Goal: Task Accomplishment & Management: Manage account settings

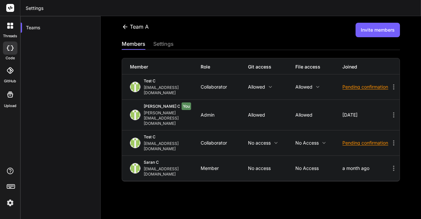
click at [10, 201] on img at bounding box center [10, 202] width 11 height 11
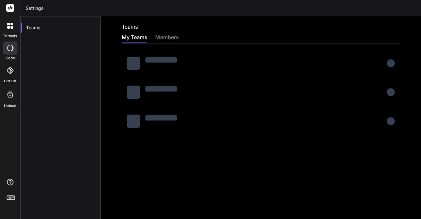
click at [12, 203] on div at bounding box center [10, 193] width 20 height 30
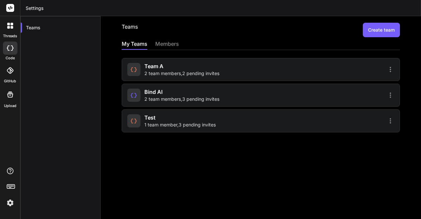
click at [11, 202] on img at bounding box center [10, 202] width 11 height 11
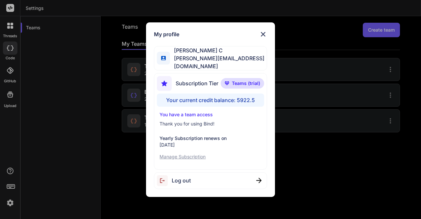
click at [185, 180] on span "Log out" at bounding box center [181, 180] width 19 height 8
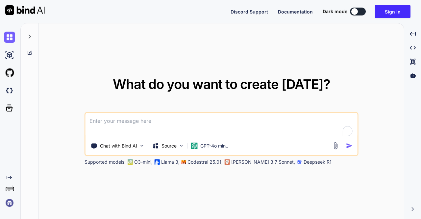
type textarea "x"
click at [10, 202] on img at bounding box center [9, 202] width 11 height 11
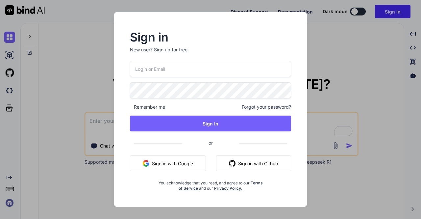
type input "[EMAIL_ADDRESS][DOMAIN_NAME]"
click at [163, 161] on button "Sign in with Google" at bounding box center [168, 163] width 76 height 16
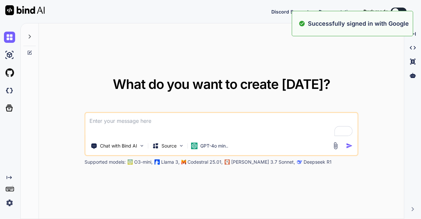
click at [245, 60] on div "What do you want to create today? Chat with Bind AI Source GPT-4o min.. Support…" at bounding box center [221, 121] width 365 height 196
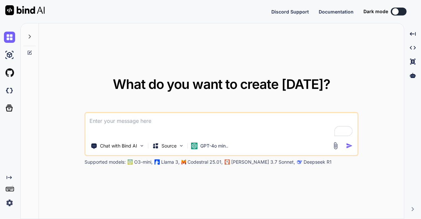
click at [5, 204] on img at bounding box center [9, 202] width 11 height 11
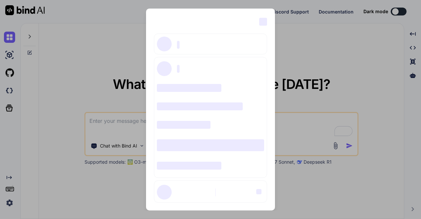
click at [102, 60] on div "‌ ‌ ‌ ‌ ‌ ‌ ‌ ‌ ‌ ‌ ‌ ‌ ‌ ‌ ‌" at bounding box center [210, 109] width 421 height 219
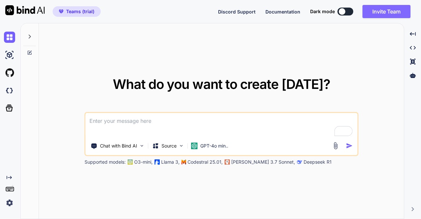
type textarea "x"
click at [382, 12] on button "Invite Team" at bounding box center [386, 11] width 48 height 13
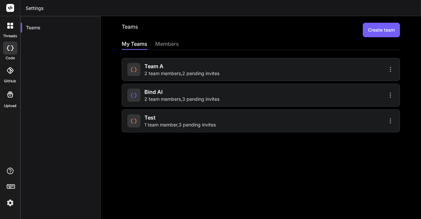
click at [178, 72] on span "2 team members , 2 pending invites" at bounding box center [181, 73] width 75 height 7
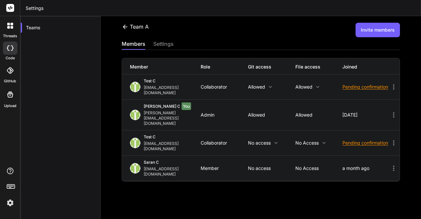
click at [390, 83] on icon at bounding box center [394, 87] width 8 height 8
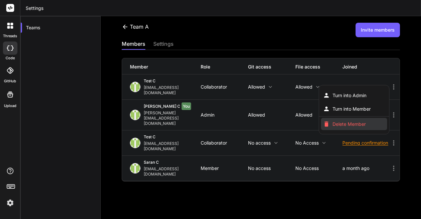
click at [356, 121] on span "Delete Member" at bounding box center [348, 124] width 33 height 7
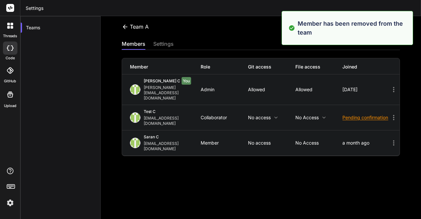
click at [317, 161] on div "team a Invite members members settings Member Role Git access File access Joine…" at bounding box center [261, 117] width 320 height 203
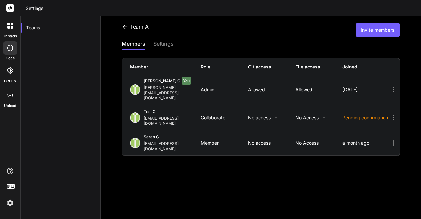
click at [375, 32] on button "Invite members" at bounding box center [377, 30] width 44 height 14
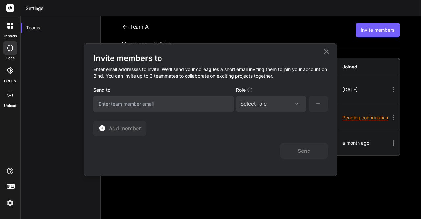
click at [132, 101] on input "email" at bounding box center [163, 104] width 140 height 16
type input "[EMAIL_ADDRESS][DOMAIN_NAME]"
click at [249, 108] on div "Select role Assign Role Admin Collaborator Member" at bounding box center [271, 104] width 70 height 16
click at [266, 106] on div "Select role" at bounding box center [253, 104] width 26 height 8
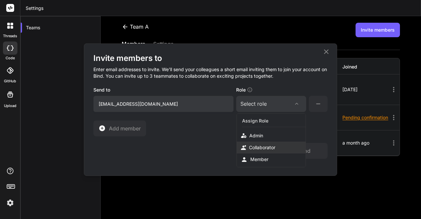
click at [260, 148] on div "Collaborator" at bounding box center [262, 147] width 26 height 7
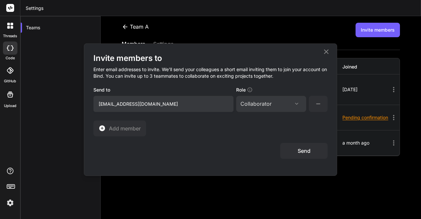
click at [284, 149] on button "Send" at bounding box center [303, 151] width 47 height 16
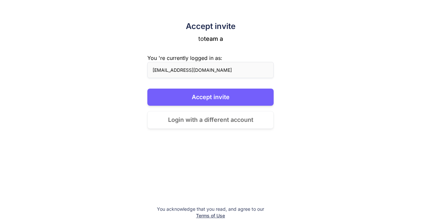
click at [191, 124] on button "Login with a different account" at bounding box center [210, 120] width 126 height 18
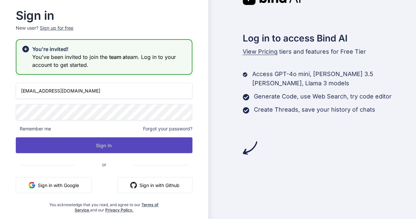
click at [76, 144] on button "Sign In" at bounding box center [104, 145] width 177 height 16
click at [115, 142] on button "Sign In" at bounding box center [104, 145] width 177 height 16
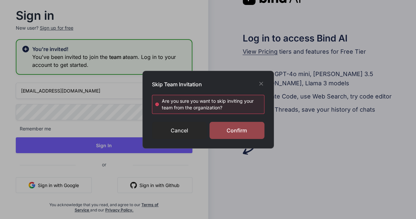
click at [172, 128] on div "Cancel" at bounding box center [179, 130] width 55 height 17
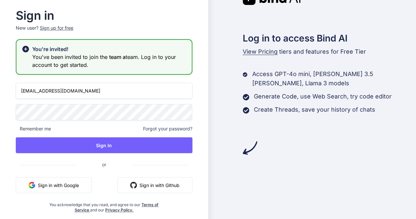
drag, startPoint x: 89, startPoint y: 94, endPoint x: 28, endPoint y: 93, distance: 61.8
click at [28, 93] on input "appsumo_5@yopmail.com" at bounding box center [104, 91] width 177 height 16
click at [100, 95] on input "appsumo_5@yopmail.com" at bounding box center [104, 91] width 177 height 16
type input "a"
type input "app7@yopmail.com"
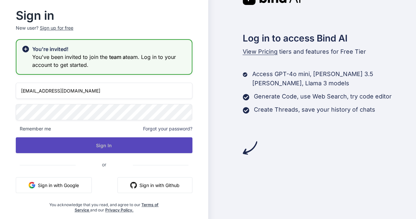
click at [101, 141] on button "Sign In" at bounding box center [104, 145] width 177 height 16
click at [108, 143] on button "Sign In" at bounding box center [104, 145] width 177 height 16
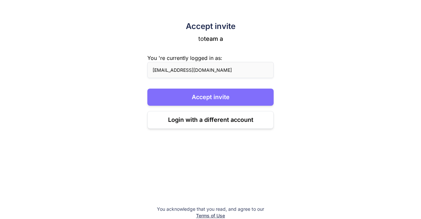
click at [209, 97] on button "Accept invite" at bounding box center [210, 96] width 126 height 17
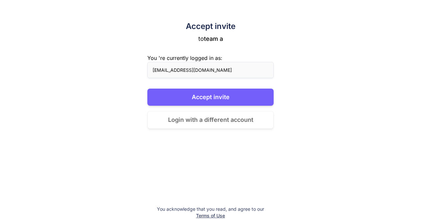
click at [217, 117] on button "Login with a different account" at bounding box center [210, 120] width 126 height 18
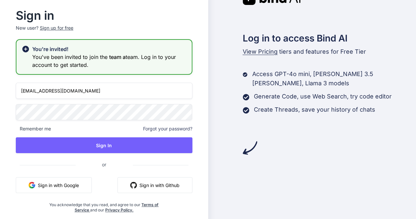
click at [62, 188] on button "Sign in with Google" at bounding box center [54, 185] width 76 height 16
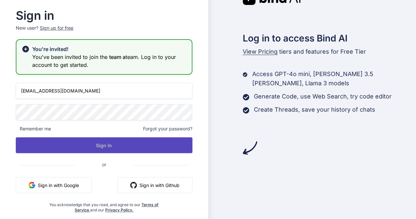
click at [110, 150] on button "Sign In" at bounding box center [104, 145] width 177 height 16
click at [101, 147] on button "Sign In" at bounding box center [104, 145] width 177 height 16
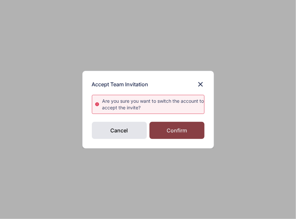
click at [182, 130] on div "Confirm" at bounding box center [176, 130] width 55 height 17
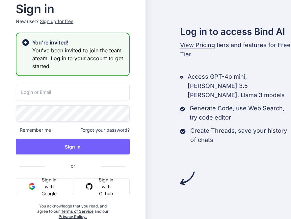
type input "[EMAIL_ADDRESS][DOMAIN_NAME]"
drag, startPoint x: 81, startPoint y: 94, endPoint x: 20, endPoint y: 93, distance: 60.8
click at [20, 93] on input "[EMAIL_ADDRESS][DOMAIN_NAME]" at bounding box center [73, 92] width 114 height 16
type input "app7@yopmail.com"
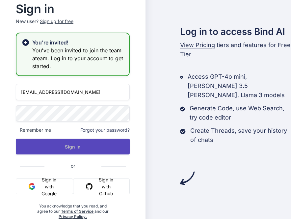
click at [85, 146] on button "Sign In" at bounding box center [73, 146] width 114 height 16
click at [70, 146] on button "Sign In" at bounding box center [73, 146] width 114 height 16
click at [74, 143] on button "Sign In" at bounding box center [73, 146] width 114 height 16
click at [87, 148] on button "Sign In" at bounding box center [73, 146] width 114 height 16
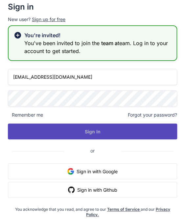
click at [109, 131] on button "Sign In" at bounding box center [92, 131] width 169 height 16
click at [97, 136] on button "Sign In" at bounding box center [92, 131] width 169 height 16
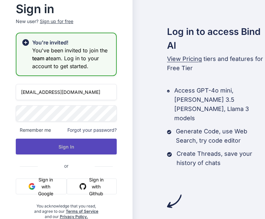
click at [69, 144] on button "Sign In" at bounding box center [66, 146] width 101 height 16
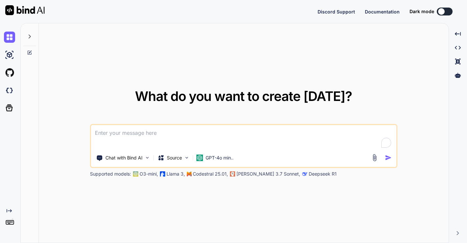
type textarea "x"
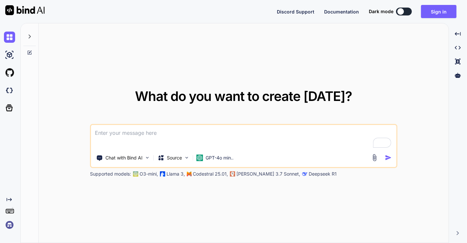
click at [9, 223] on img at bounding box center [9, 224] width 11 height 11
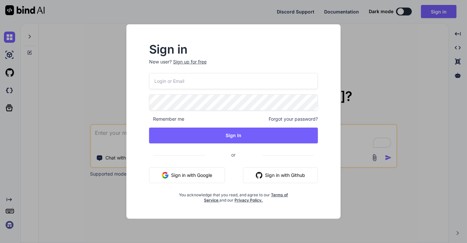
type input "[EMAIL_ADDRESS][DOMAIN_NAME]"
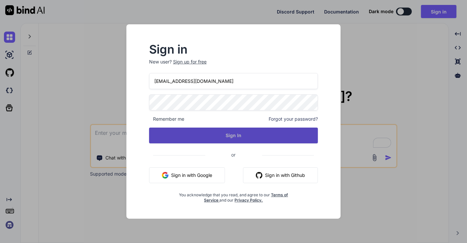
click at [224, 138] on button "Sign In" at bounding box center [233, 136] width 169 height 16
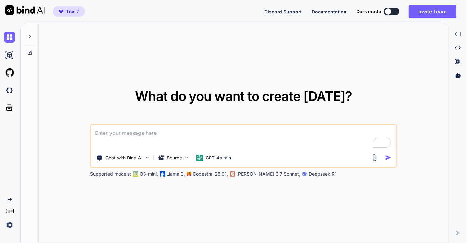
click at [9, 224] on img at bounding box center [9, 224] width 11 height 11
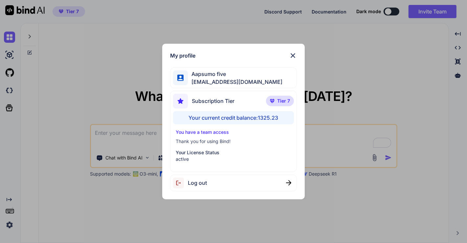
click at [75, 116] on div "My profile Aapsumo five appsumo_5@yopmail.com Subscription Tier Tier 7 Your cur…" at bounding box center [233, 121] width 467 height 243
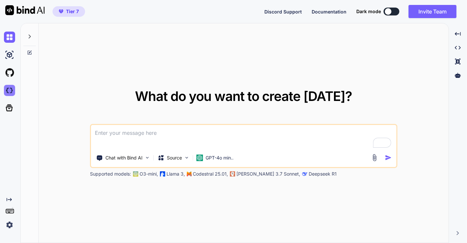
click at [13, 91] on img at bounding box center [9, 90] width 11 height 11
type textarea "x"
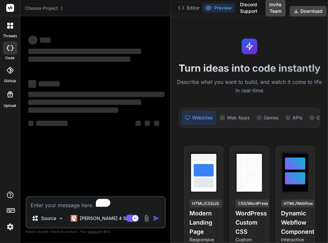
drag, startPoint x: 121, startPoint y: 152, endPoint x: 162, endPoint y: 150, distance: 41.5
click at [162, 150] on div "Bind AI Web Search Created with Pixso. Code Generator ‌ ‌ ‌ ‌ ‌ ‌ ‌ ‌ ‌ ‌ ‌ ‌ ‌…" at bounding box center [95, 129] width 151 height 227
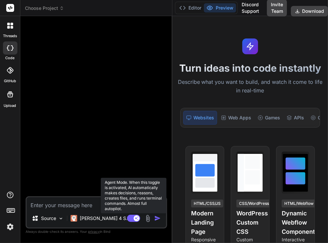
click at [134, 218] on rect at bounding box center [137, 218] width 6 height 6
type textarea "x"
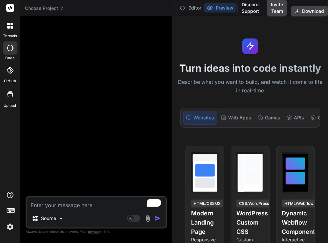
click at [70, 206] on textarea "To enrich screen reader interactions, please activate Accessibility in Grammarl…" at bounding box center [97, 203] width 140 height 12
type textarea "h"
type textarea "x"
type textarea "hi"
type textarea "x"
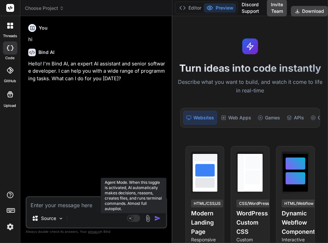
click at [135, 218] on rect at bounding box center [133, 218] width 13 height 7
type textarea "x"
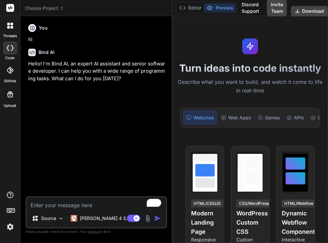
click at [79, 207] on textarea "To enrich screen reader interactions, please activate Accessibility in Grammarl…" at bounding box center [97, 203] width 140 height 12
type textarea "h"
type textarea "x"
type textarea "hi"
type textarea "x"
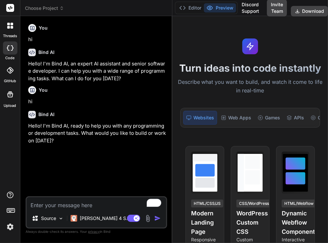
click at [5, 218] on img at bounding box center [10, 226] width 11 height 11
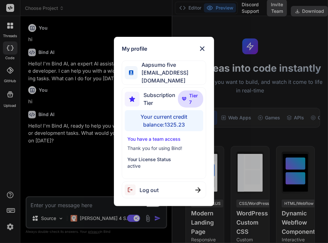
type textarea "x"
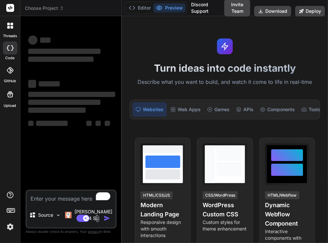
click at [10, 225] on img at bounding box center [10, 226] width 11 height 11
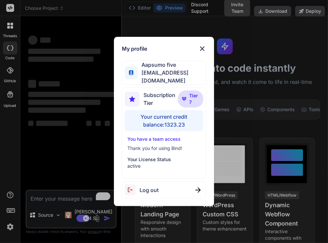
type textarea "x"
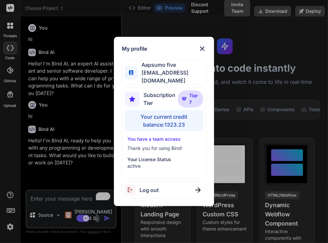
click at [61, 142] on div "My profile Aapsumo five appsumo_5@yopmail.com Subscription Tier Tier 7 Your cur…" at bounding box center [164, 121] width 328 height 243
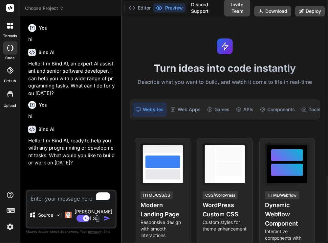
click at [57, 203] on textarea "To enrich screen reader interactions, please activate Accessibility in Grammarl…" at bounding box center [71, 197] width 89 height 12
type textarea "h"
type textarea "x"
type textarea "hi"
type textarea "x"
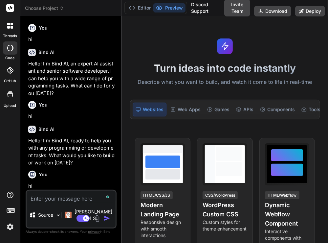
scroll to position [39, 0]
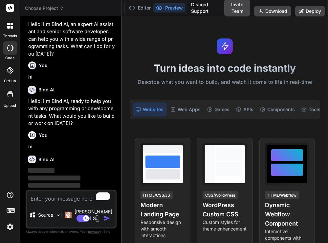
click at [13, 227] on img at bounding box center [10, 226] width 11 height 11
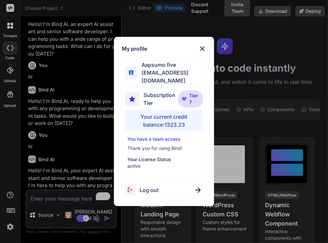
type textarea "x"
click at [83, 149] on div "My profile Aapsumo five appsumo_5@yopmail.com Subscription Tier Tier 7 Your cur…" at bounding box center [164, 121] width 328 height 243
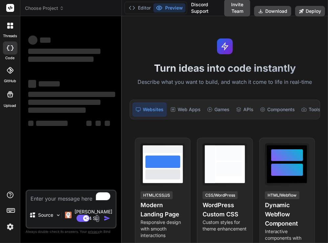
click at [7, 227] on img at bounding box center [10, 226] width 11 height 11
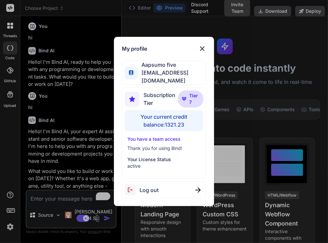
scroll to position [80, 0]
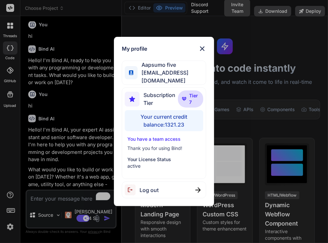
type textarea "x"
click at [109, 62] on div "My profile Aapsumo five [EMAIL_ADDRESS][DOMAIN_NAME] Subscription Tier Tier 7 Y…" at bounding box center [164, 121] width 328 height 243
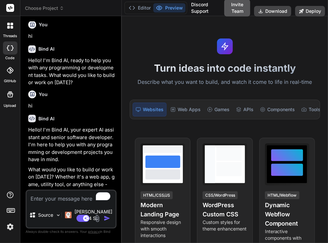
click at [238, 7] on button "Invite Team" at bounding box center [238, 7] width 26 height 17
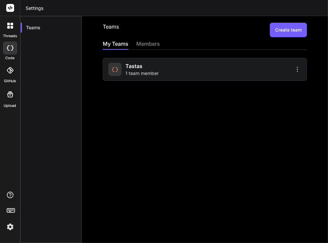
click at [136, 72] on span "1 team member" at bounding box center [142, 73] width 33 height 7
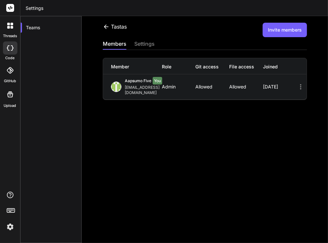
click at [145, 43] on div "settings" at bounding box center [144, 44] width 20 height 9
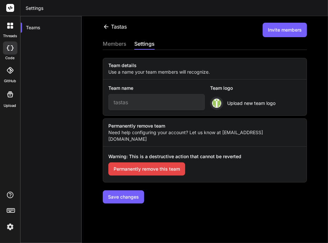
click at [145, 162] on button "Permanently remove this team" at bounding box center [146, 168] width 77 height 13
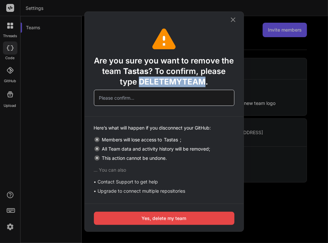
drag, startPoint x: 140, startPoint y: 83, endPoint x: 204, endPoint y: 80, distance: 64.2
click at [204, 80] on span "DELETEMYTEAM" at bounding box center [172, 82] width 67 height 10
copy span "DELETEMYTEAM"
paste input "DELETEMYTEAM"
click at [170, 103] on input "text" at bounding box center [164, 98] width 141 height 16
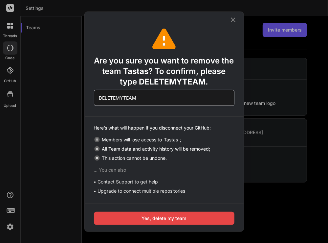
type input "DELETEMYTEAM"
click at [166, 217] on button "Yes, delete my team" at bounding box center [164, 218] width 141 height 13
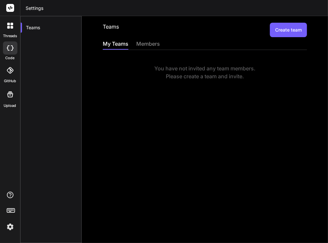
click at [8, 32] on div at bounding box center [10, 26] width 14 height 14
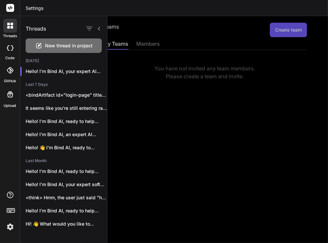
click at [64, 48] on span "New thread in project" at bounding box center [69, 45] width 48 height 7
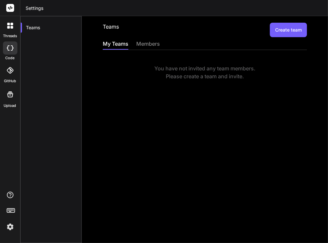
click at [7, 28] on icon at bounding box center [8, 27] width 3 height 3
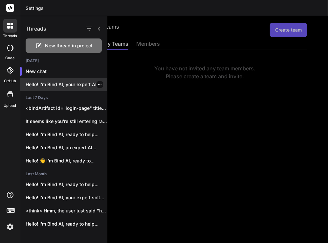
click at [57, 84] on p "Hello! I'm Bind AI, your expert AI..." at bounding box center [67, 84] width 82 height 7
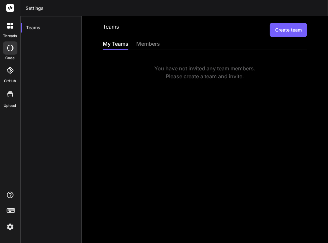
click at [6, 26] on div at bounding box center [10, 26] width 14 height 14
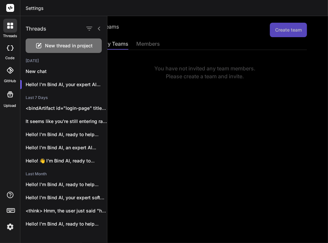
click at [58, 46] on span "New thread in project" at bounding box center [69, 45] width 48 height 7
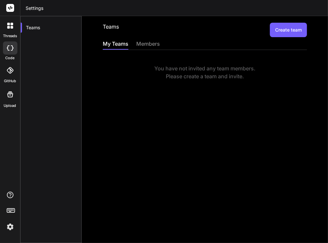
click at [9, 24] on icon at bounding box center [8, 24] width 3 height 3
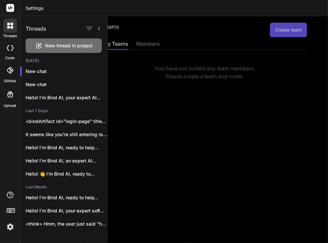
click at [10, 52] on div at bounding box center [10, 47] width 14 height 13
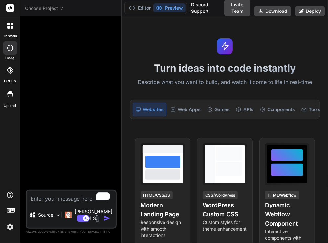
click at [50, 203] on textarea "To enrich screen reader interactions, please activate Accessibility in Grammarl…" at bounding box center [71, 197] width 89 height 12
type textarea "x"
type textarea "h"
type textarea "x"
type textarea "hi"
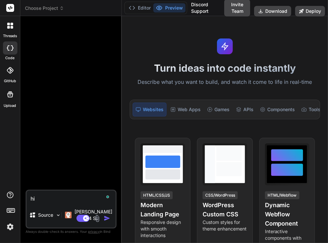
type textarea "x"
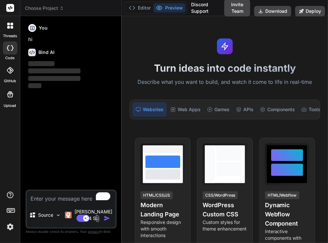
click at [7, 227] on img at bounding box center [10, 226] width 11 height 11
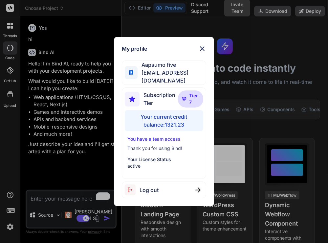
type textarea "x"
click at [59, 130] on div "My profile Aapsumo five [EMAIL_ADDRESS][DOMAIN_NAME] Subscription Tier Tier 7 Y…" at bounding box center [164, 121] width 328 height 243
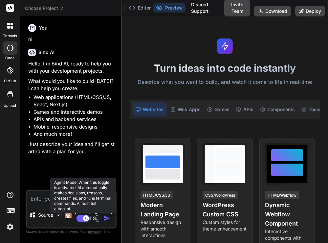
click at [80, 218] on rect at bounding box center [83, 218] width 13 height 7
type textarea "x"
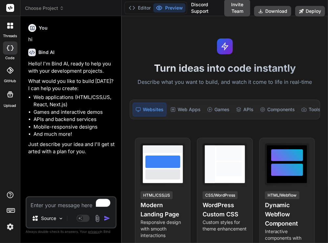
click at [42, 206] on textarea "To enrich screen reader interactions, please activate Accessibility in Grammarl…" at bounding box center [71, 203] width 89 height 12
type textarea "h"
type textarea "x"
type textarea "hi"
type textarea "x"
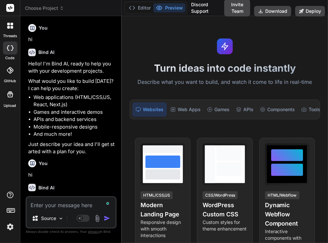
scroll to position [28, 0]
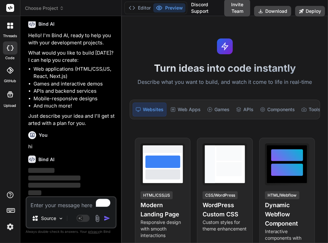
click at [7, 227] on img at bounding box center [10, 226] width 11 height 11
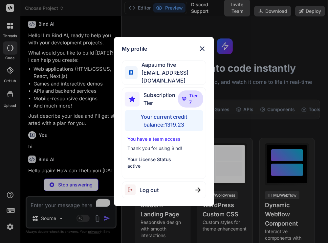
type textarea "x"
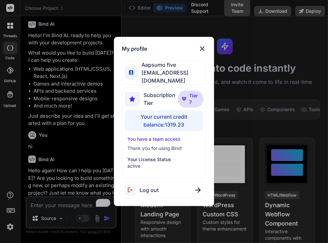
click at [76, 111] on div "My profile Aapsumo five appsumo_5@yopmail.com Subscription Tier Tier 7 Your cur…" at bounding box center [164, 121] width 328 height 243
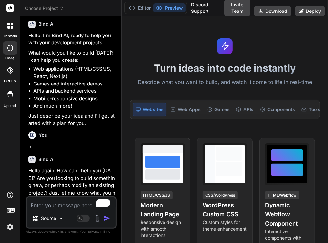
click at [10, 230] on img at bounding box center [10, 226] width 11 height 11
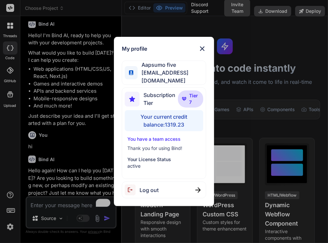
click at [59, 116] on div "My profile Aapsumo five appsumo_5@yopmail.com Subscription Tier Tier 7 Your cur…" at bounding box center [164, 121] width 328 height 243
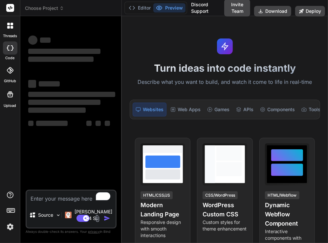
click at [11, 225] on img at bounding box center [10, 226] width 11 height 11
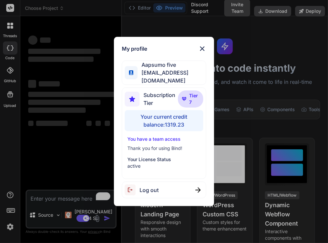
type textarea "x"
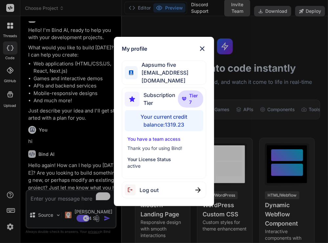
scroll to position [37, 0]
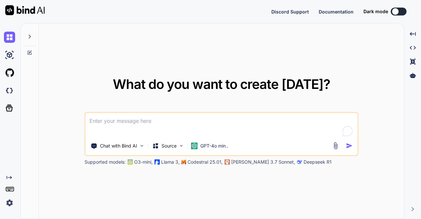
click at [9, 201] on img at bounding box center [9, 202] width 11 height 11
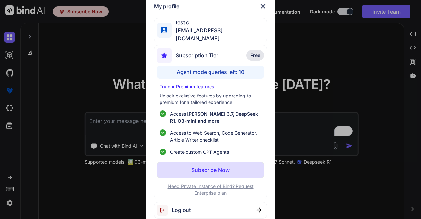
type textarea "x"
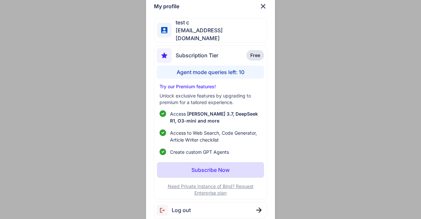
click at [228, 207] on div "Log out" at bounding box center [210, 210] width 113 height 17
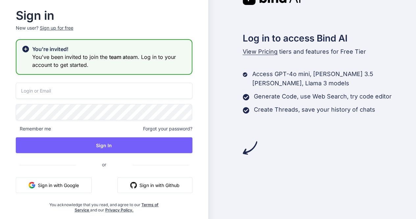
type input "[EMAIL_ADDRESS][DOMAIN_NAME]"
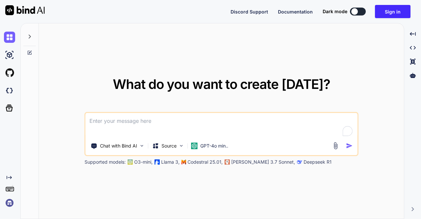
click at [10, 205] on img at bounding box center [9, 202] width 11 height 11
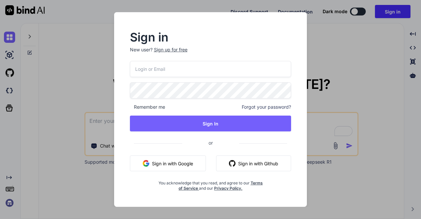
type input "[EMAIL_ADDRESS][DOMAIN_NAME]"
drag, startPoint x: 179, startPoint y: 71, endPoint x: 115, endPoint y: 67, distance: 63.9
click at [115, 67] on div "Sign in New user? Sign up for free [EMAIL_ADDRESS][DOMAIN_NAME] Remember me For…" at bounding box center [210, 109] width 193 height 194
paste input "[EMAIL_ADDRESS][DOMAIN_NAME]"
click at [137, 70] on input "[EMAIL_ADDRESS][DOMAIN_NAME]" at bounding box center [210, 69] width 161 height 16
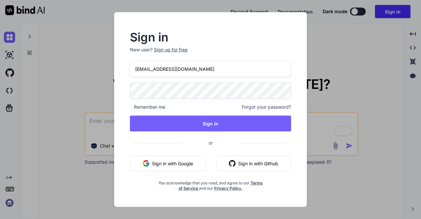
type input "[EMAIL_ADDRESS][DOMAIN_NAME]"
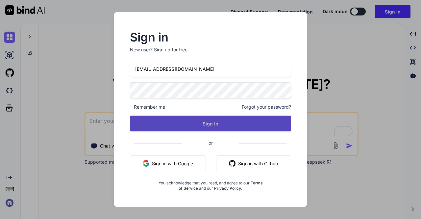
click at [187, 123] on button "Sign In" at bounding box center [210, 123] width 161 height 16
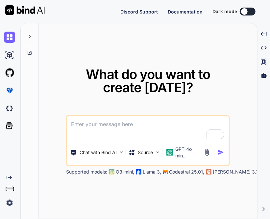
click at [11, 202] on img at bounding box center [9, 202] width 11 height 11
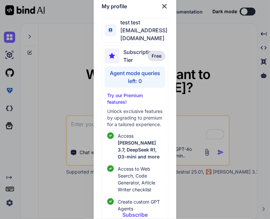
scroll to position [30, 0]
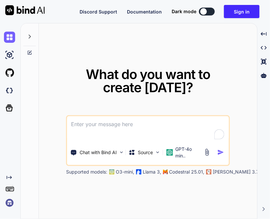
type textarea "x"
click at [239, 12] on button "Sign in" at bounding box center [242, 11] width 36 height 13
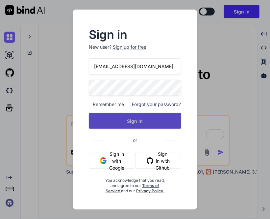
click at [131, 118] on button "Sign In" at bounding box center [135, 121] width 92 height 16
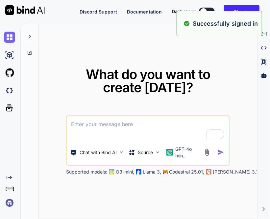
type textarea "x"
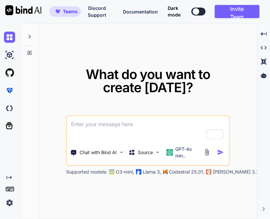
click at [8, 203] on img at bounding box center [9, 202] width 11 height 11
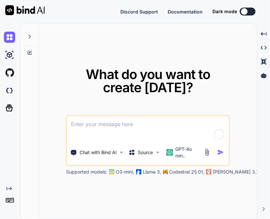
type textarea "x"
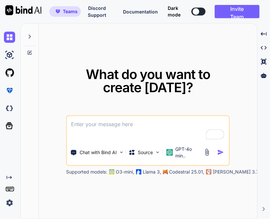
click at [11, 202] on img at bounding box center [9, 202] width 11 height 11
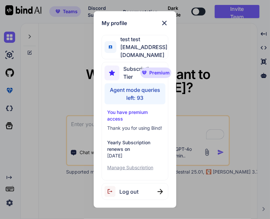
click at [162, 27] on img at bounding box center [164, 23] width 8 height 8
